Goal: Information Seeking & Learning: Check status

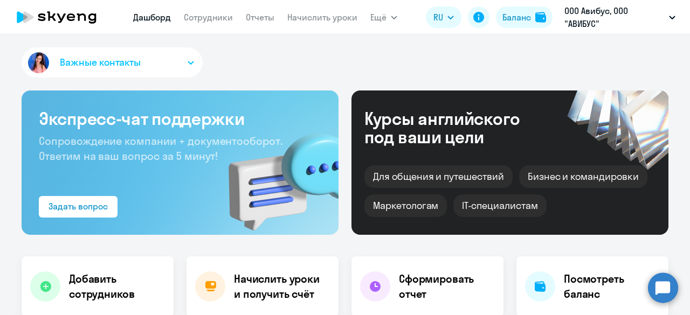
select select "30"
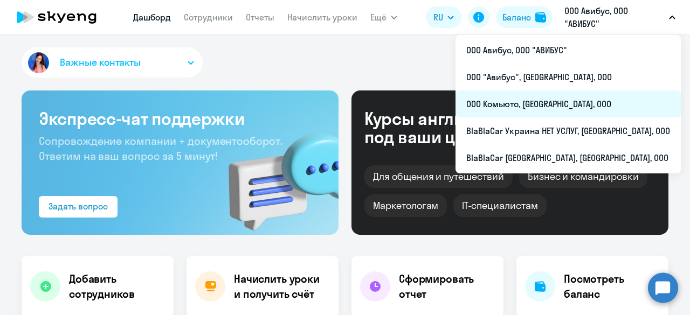
click at [562, 99] on li "ООО Комьюто, [GEOGRAPHIC_DATA], ООО" at bounding box center [567, 104] width 225 height 27
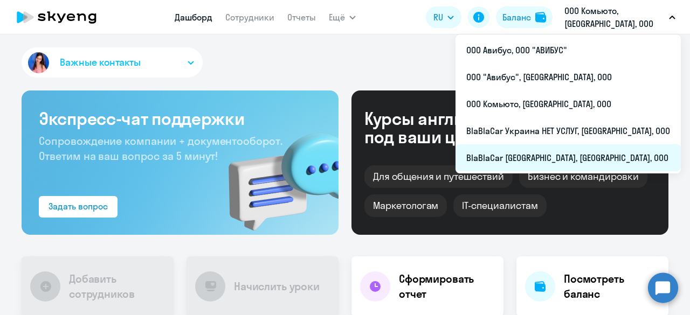
click at [565, 161] on li "BlaBlaCar [GEOGRAPHIC_DATA], [GEOGRAPHIC_DATA], ООО" at bounding box center [567, 157] width 225 height 27
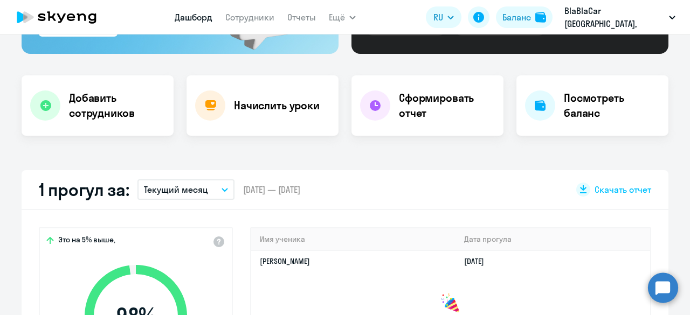
scroll to position [54, 0]
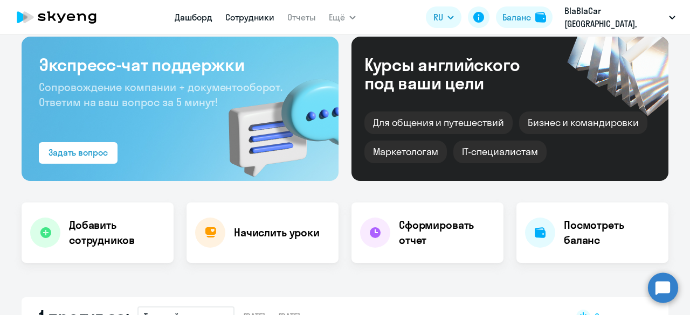
click at [265, 17] on link "Сотрудники" at bounding box center [249, 17] width 49 height 11
select select "30"
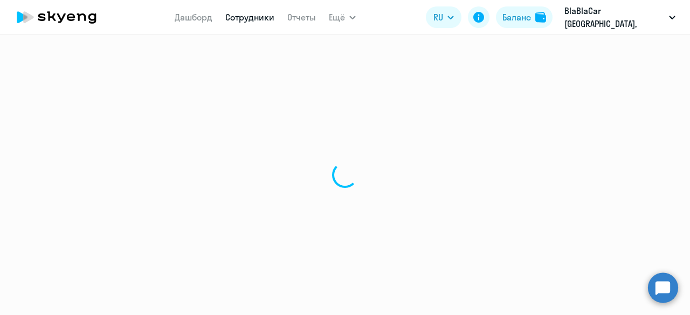
select select "30"
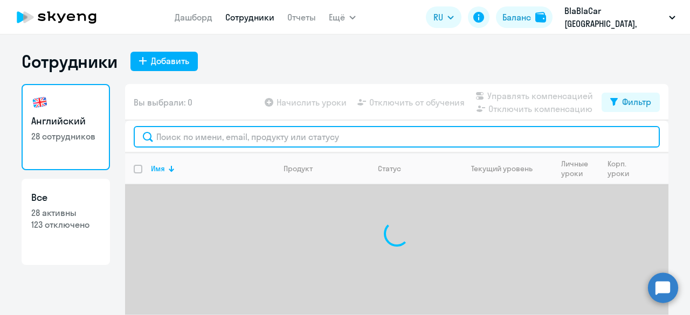
click at [192, 134] on input "text" at bounding box center [397, 137] width 526 height 22
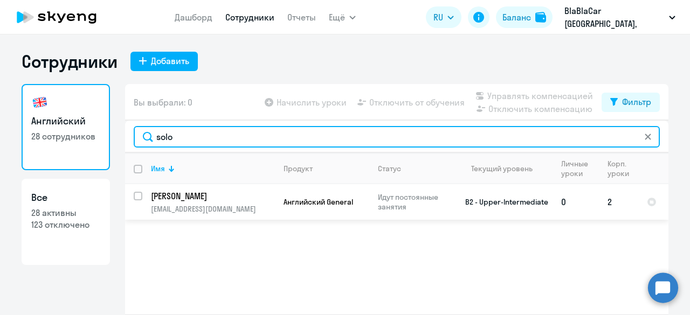
type input "solo"
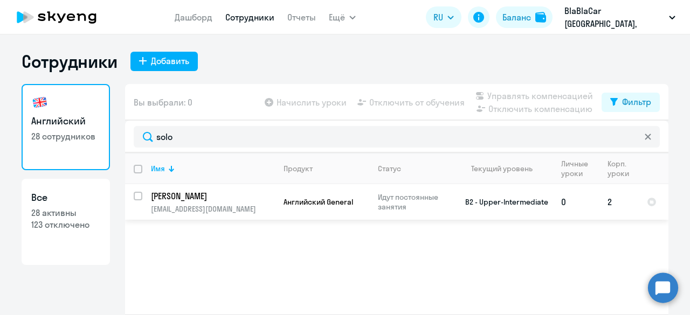
click at [210, 196] on p "[PERSON_NAME]" at bounding box center [212, 196] width 122 height 12
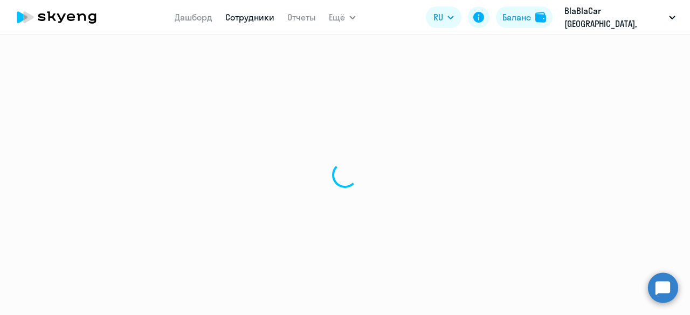
select select "english"
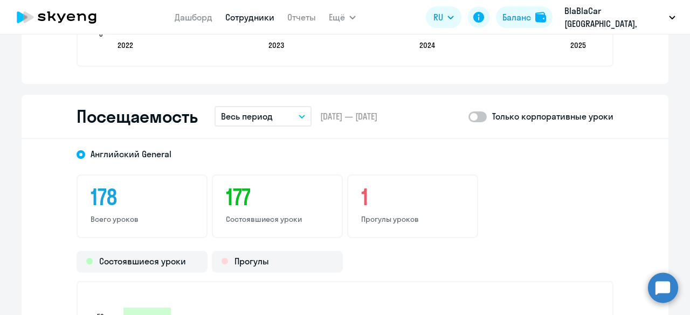
scroll to position [1347, 0]
click at [291, 113] on button "Весь период" at bounding box center [262, 115] width 97 height 20
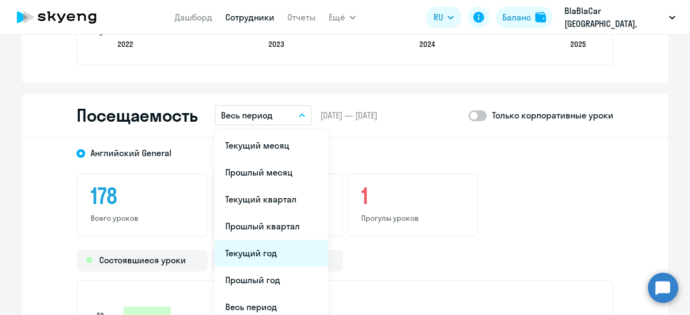
click at [276, 247] on li "Текущий год" at bounding box center [271, 253] width 114 height 27
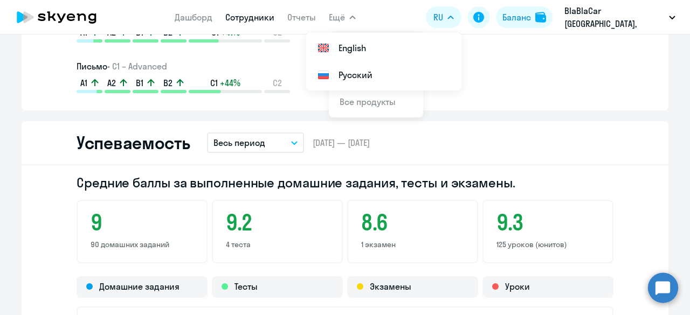
scroll to position [700, 0]
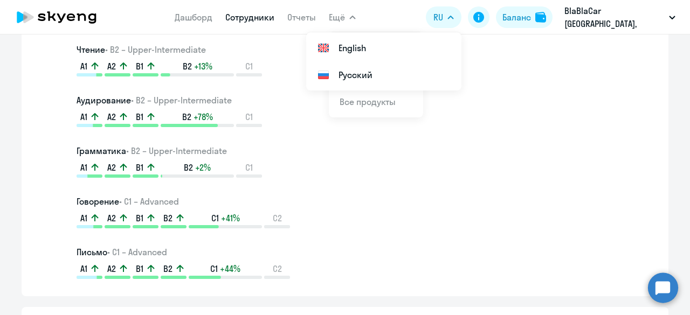
click at [255, 13] on link "Сотрудники" at bounding box center [249, 17] width 49 height 11
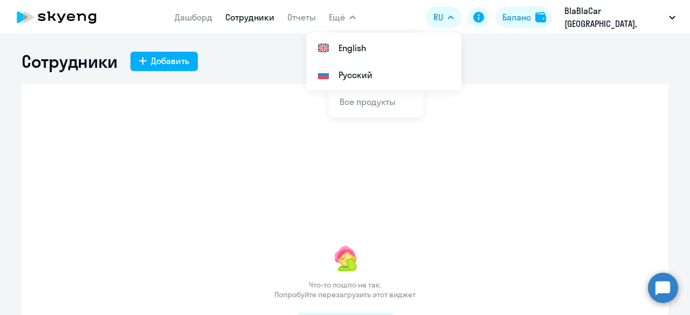
click at [258, 21] on link "Сотрудники" at bounding box center [249, 17] width 49 height 11
